Goal: Transaction & Acquisition: Book appointment/travel/reservation

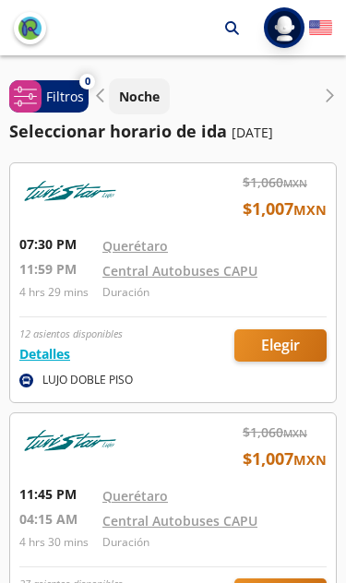
click at [293, 342] on div at bounding box center [172, 282] width 325 height 239
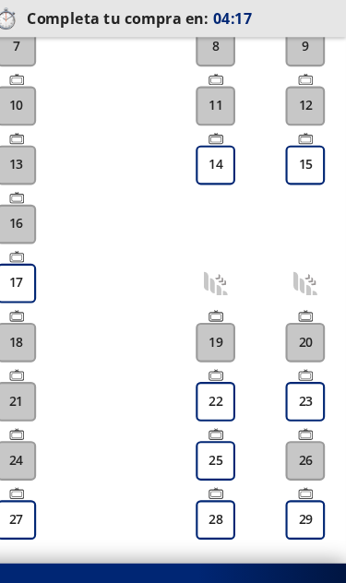
scroll to position [642, 0]
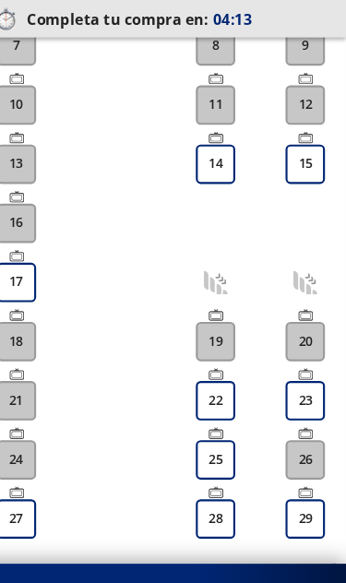
click at [289, 370] on button "23" at bounding box center [307, 375] width 37 height 37
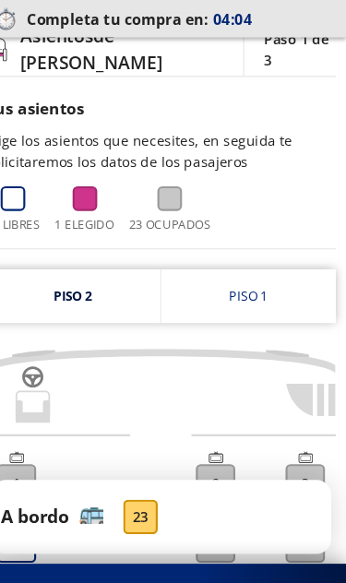
click at [89, 277] on link "Piso 2" at bounding box center [90, 277] width 163 height 51
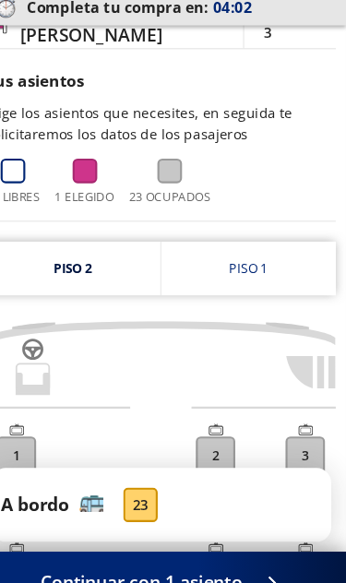
click at [84, 251] on link "Piso 2" at bounding box center [90, 262] width 163 height 51
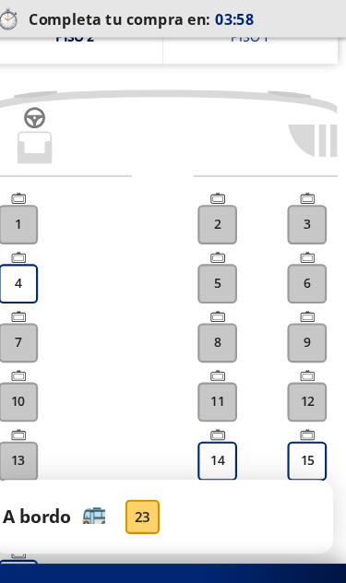
scroll to position [250, 0]
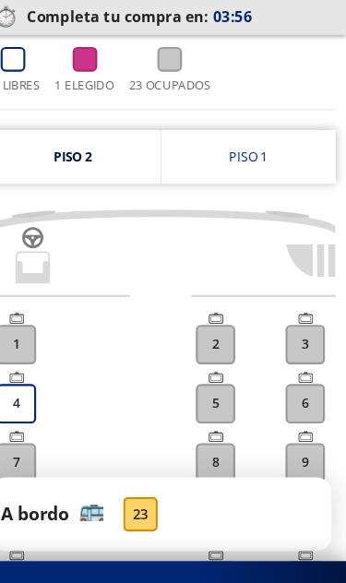
click at [255, 159] on link "Piso 1" at bounding box center [255, 149] width 164 height 51
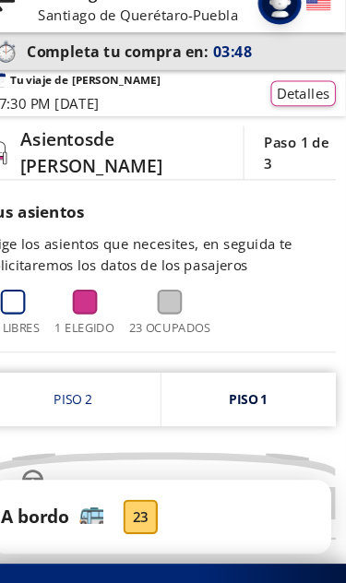
click at [80, 379] on link "Piso 2" at bounding box center [90, 373] width 163 height 51
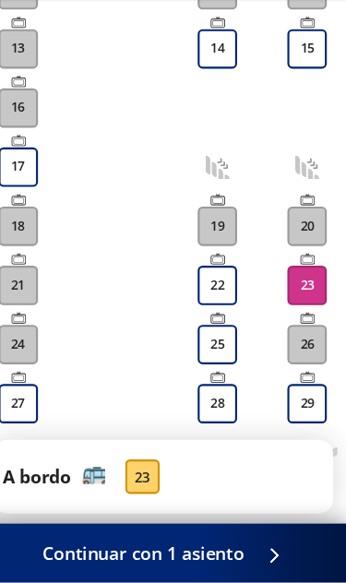
scroll to position [730, 0]
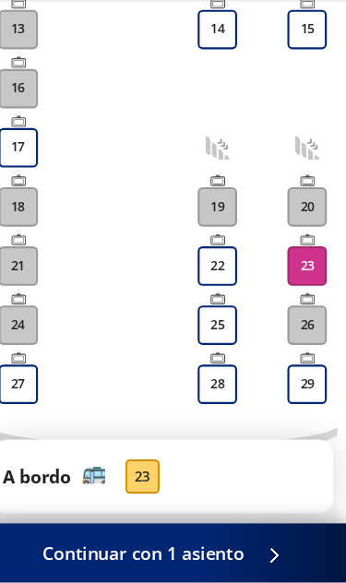
click at [143, 543] on span "Continuar con 1 asiento" at bounding box center [155, 555] width 188 height 25
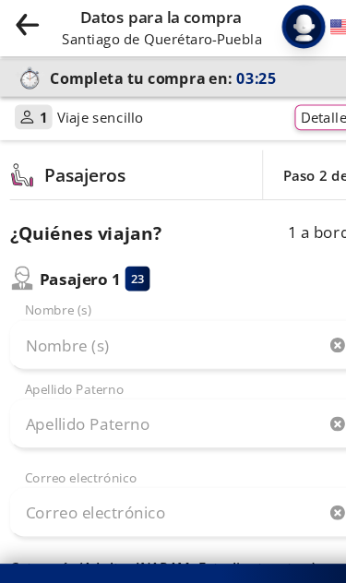
scroll to position [9, 0]
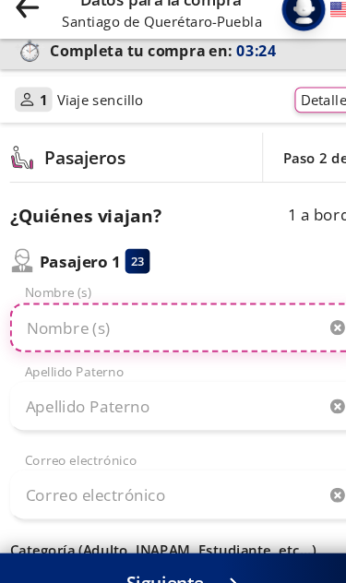
click at [206, 301] on input "Nombre (s)" at bounding box center [172, 316] width 327 height 46
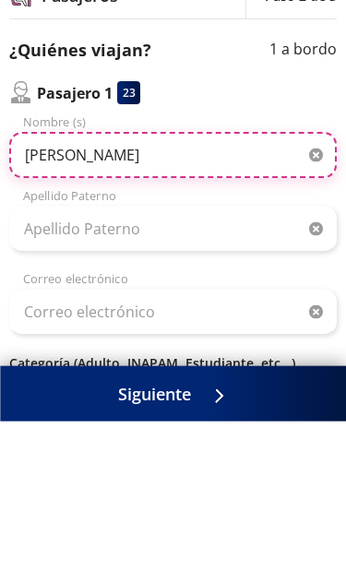
type input "[PERSON_NAME]"
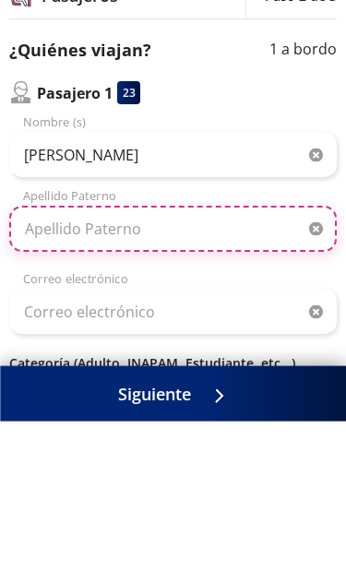
click at [252, 367] on input "Apellido Paterno" at bounding box center [172, 390] width 327 height 46
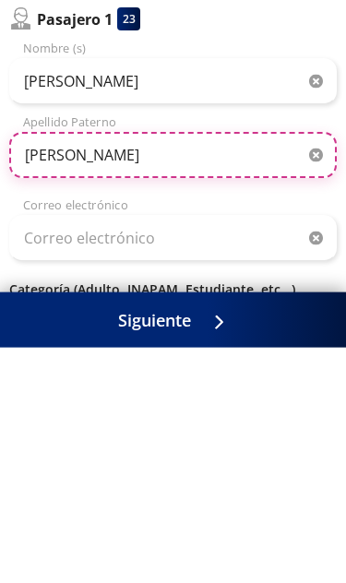
type input "[PERSON_NAME]"
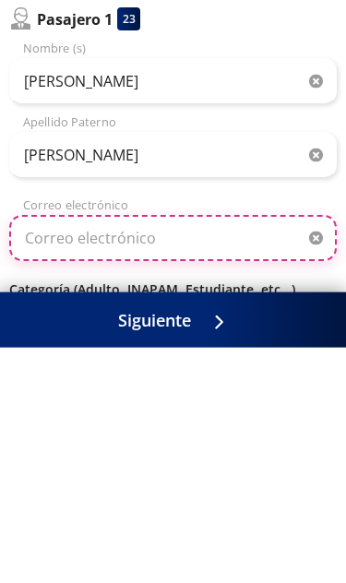
click at [258, 450] on input "Correo electrónico" at bounding box center [172, 473] width 327 height 46
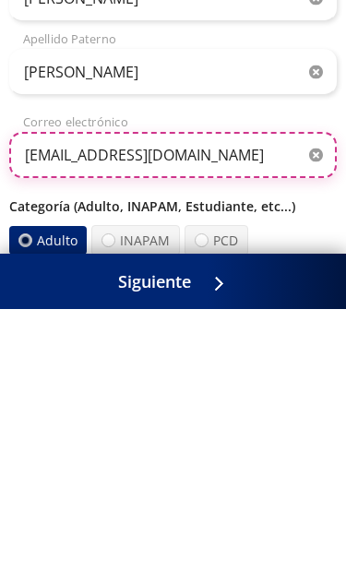
type input "[EMAIL_ADDRESS][DOMAIN_NAME]"
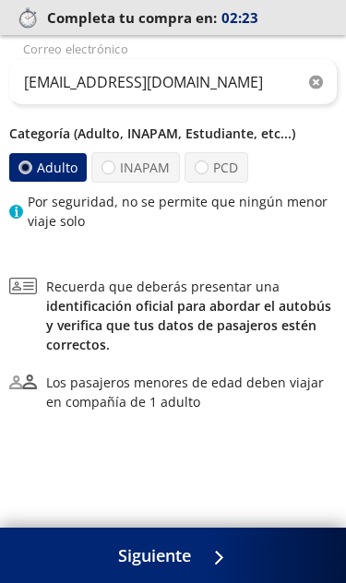
scroll to position [408, 0]
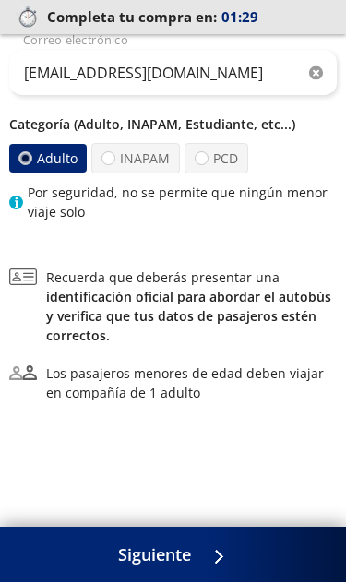
click at [166, 561] on span "Siguiente" at bounding box center [154, 555] width 73 height 25
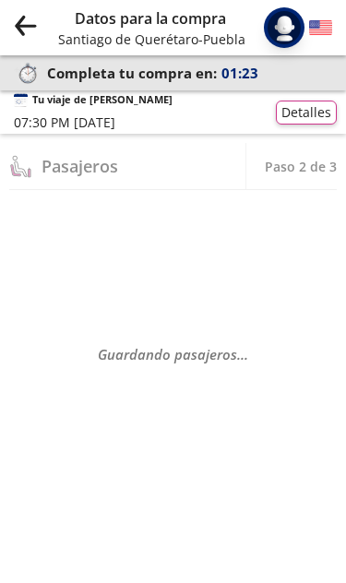
select select "MX"
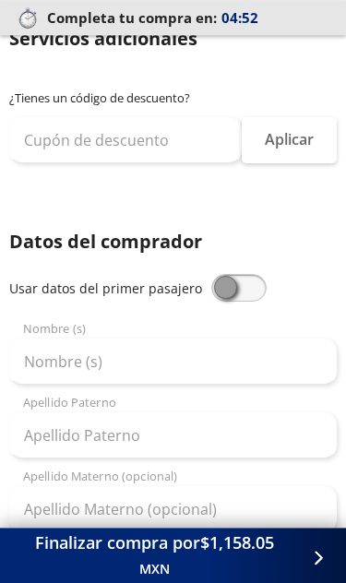
scroll to position [183, 0]
click at [259, 294] on label at bounding box center [238, 288] width 55 height 28
click at [211, 274] on input "checkbox" at bounding box center [211, 274] width 0 height 0
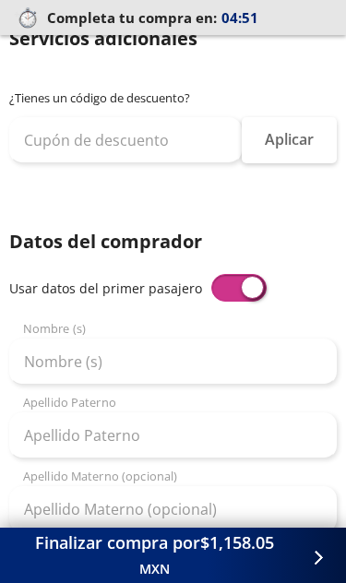
type input "[PERSON_NAME]"
type input "[EMAIL_ADDRESS][DOMAIN_NAME]"
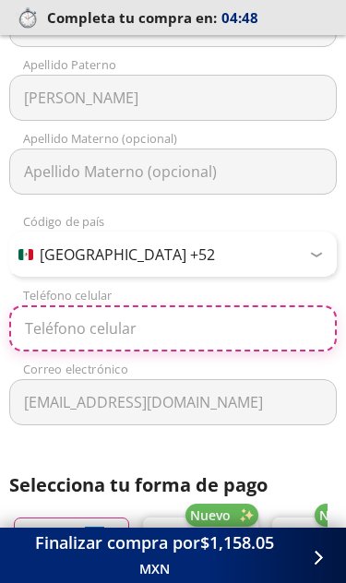
click at [208, 333] on input "Teléfono celular" at bounding box center [172, 328] width 327 height 46
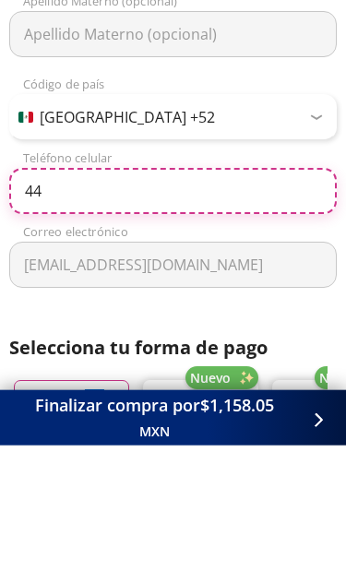
type input "442"
type input "[PHONE_NUMBER]"
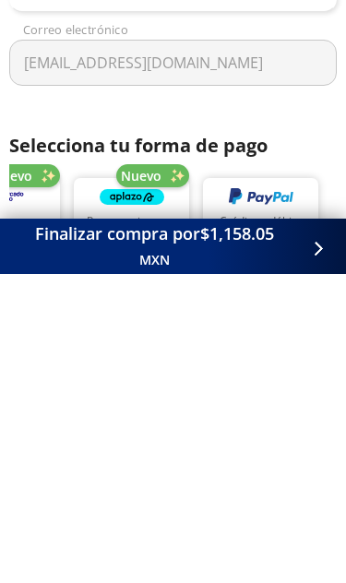
scroll to position [0, 198]
click at [275, 522] on p "Crédito o débito" at bounding box center [260, 530] width 82 height 17
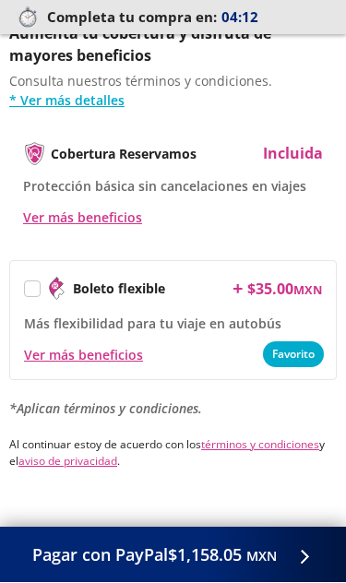
scroll to position [1522, 0]
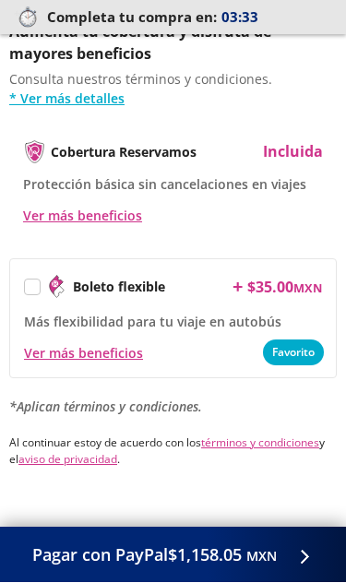
click at [250, 562] on small "MXN" at bounding box center [261, 557] width 30 height 18
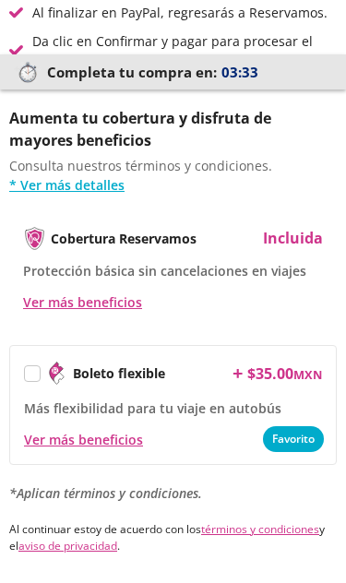
scroll to position [0, 0]
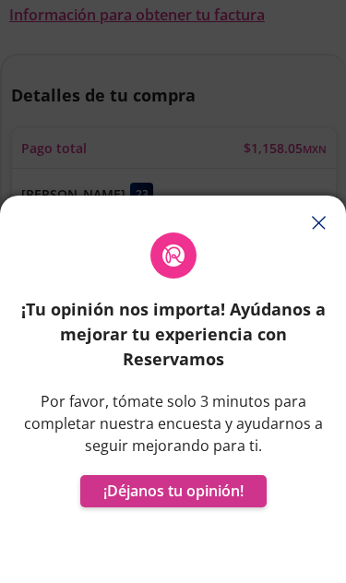
scroll to position [620, 0]
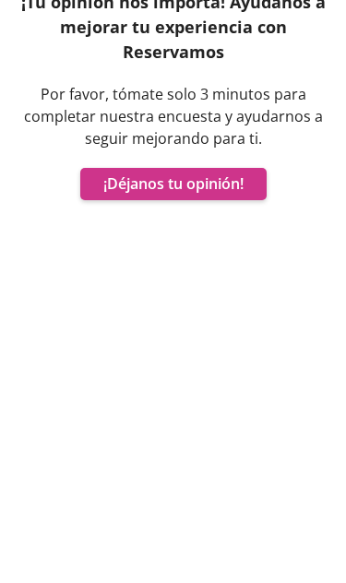
click at [339, 251] on div "¡Tu opinión nos importa! Ayúdanos a mejorar tu experiencia con Reservamos Por f…" at bounding box center [173, 407] width 346 height 349
click at [319, 263] on div "¡Tu opinión nos importa! Ayúdanos a mejorar tu experiencia con Reservamos Por f…" at bounding box center [173, 407] width 346 height 349
click at [338, 267] on div "¡Tu opinión nos importa! Ayúdanos a mejorar tu experiencia con Reservamos Por f…" at bounding box center [173, 407] width 346 height 349
click at [337, 267] on div "¡Tu opinión nos importa! Ayúdanos a mejorar tu experiencia con Reservamos Por f…" at bounding box center [173, 407] width 346 height 349
click at [318, 267] on div "¡Tu opinión nos importa! Ayúdanos a mejorar tu experiencia con Reservamos Por f…" at bounding box center [173, 407] width 346 height 349
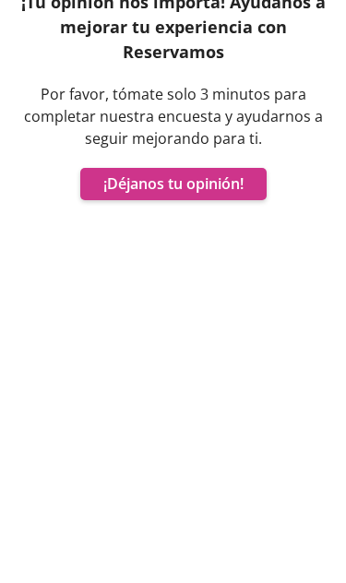
click at [334, 258] on div "¡Tu opinión nos importa! Ayúdanos a mejorar tu experiencia con Reservamos Por f…" at bounding box center [173, 407] width 346 height 349
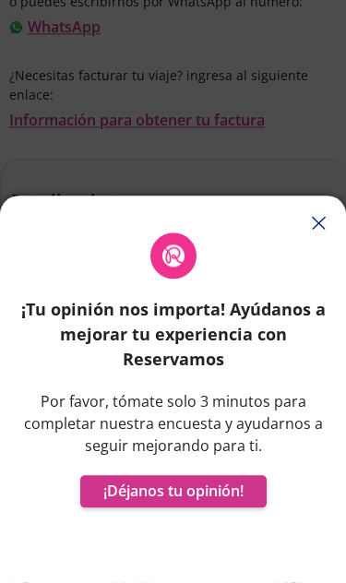
click at [316, 238] on button "button" at bounding box center [318, 224] width 28 height 28
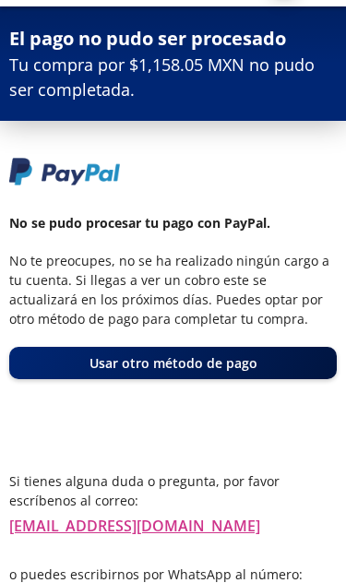
scroll to position [50, 0]
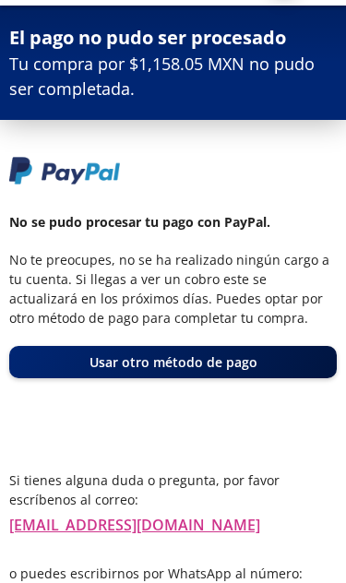
click at [262, 360] on button "Usar otro método de pago" at bounding box center [172, 362] width 327 height 32
